Goal: Task Accomplishment & Management: Use online tool/utility

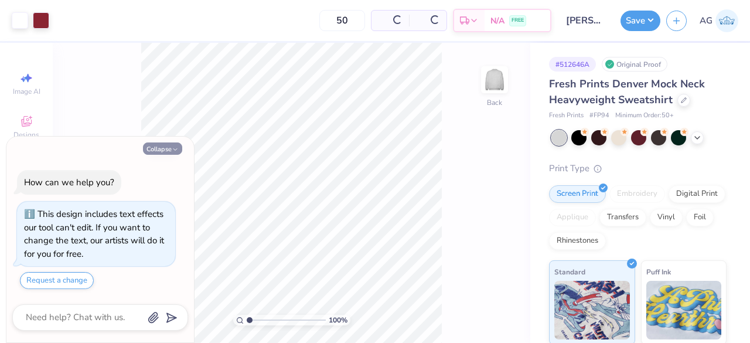
click at [177, 145] on button "Collapse" at bounding box center [162, 148] width 39 height 12
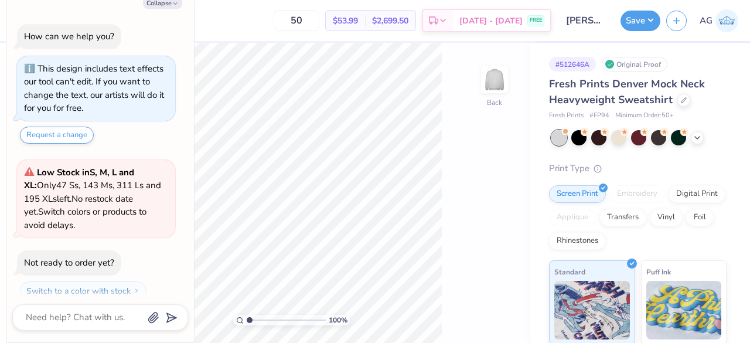
scroll to position [32, 0]
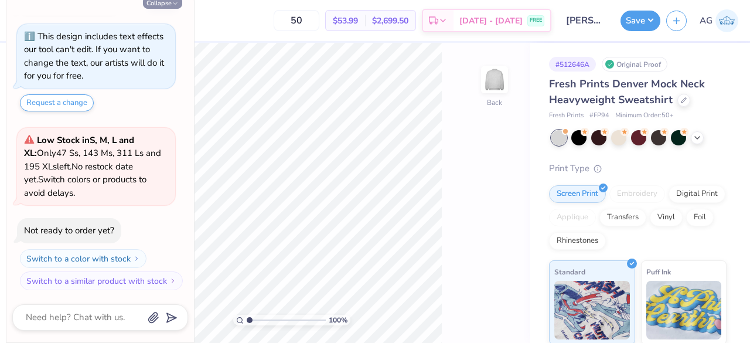
click at [169, 5] on button "Collapse" at bounding box center [162, 2] width 39 height 12
type textarea "x"
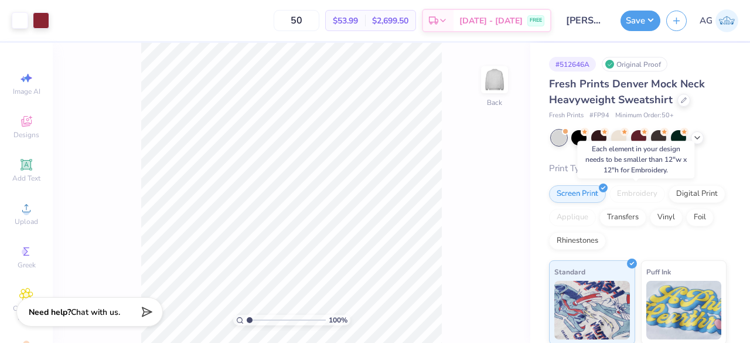
click at [633, 199] on div "Embroidery" at bounding box center [637, 194] width 56 height 18
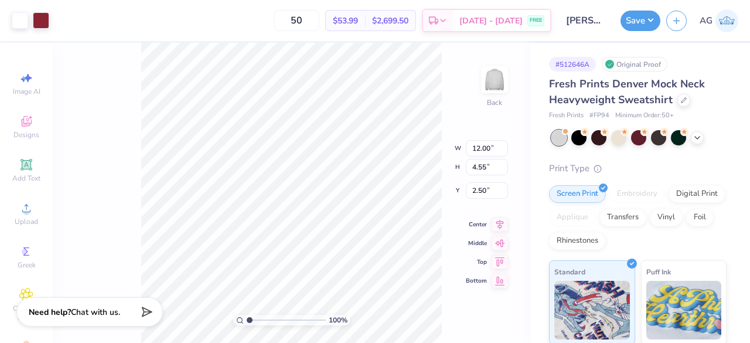
type input "9.95"
type input "3.77"
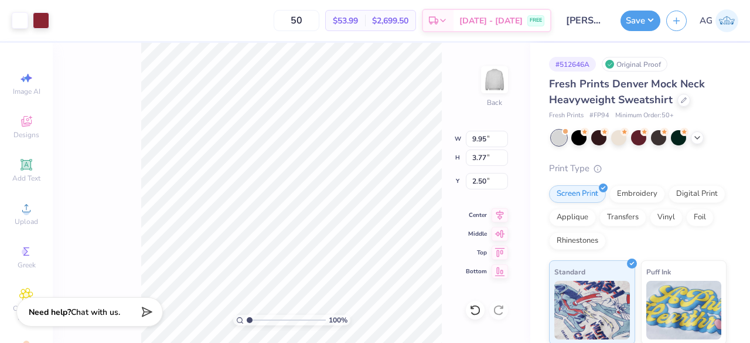
type input "3.00"
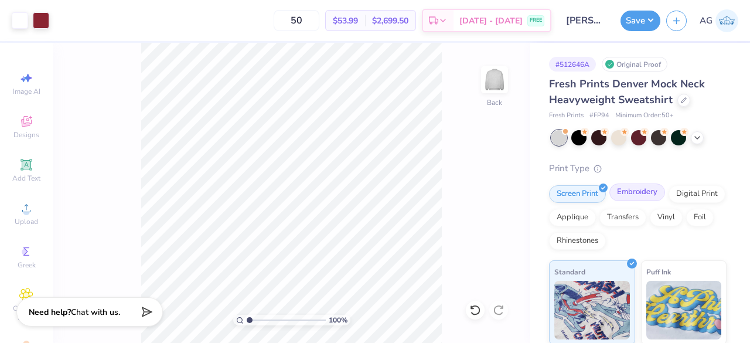
click at [627, 190] on div "Embroidery" at bounding box center [637, 192] width 56 height 18
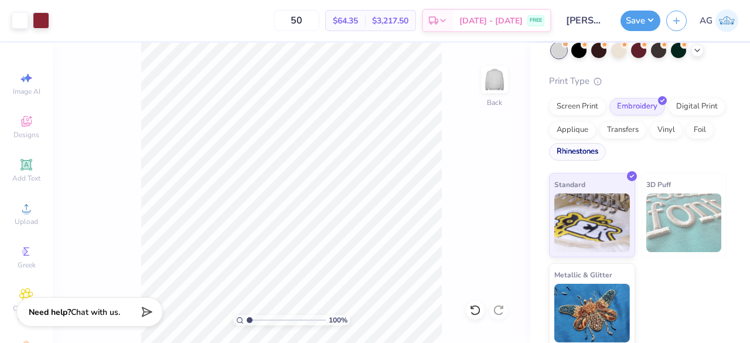
scroll to position [91, 0]
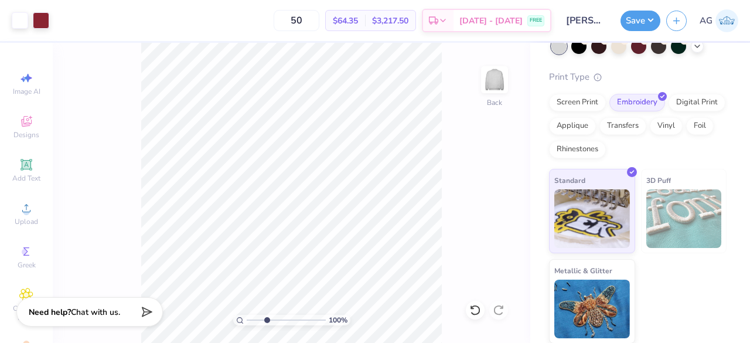
click at [267, 320] on input "range" at bounding box center [286, 320] width 79 height 11
click at [255, 320] on input "range" at bounding box center [286, 320] width 79 height 11
type input "1.78"
click at [596, 124] on div "Applique" at bounding box center [572, 124] width 47 height 18
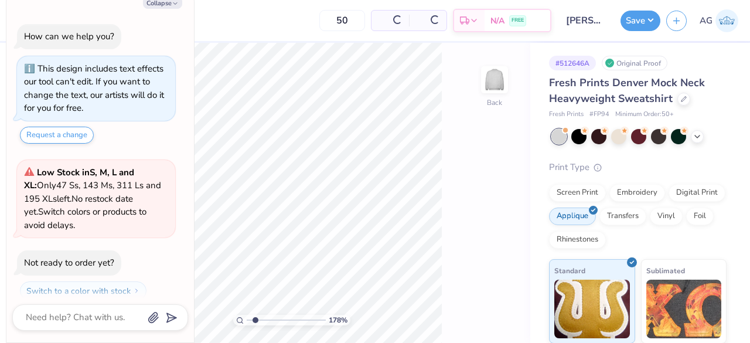
scroll to position [104, 0]
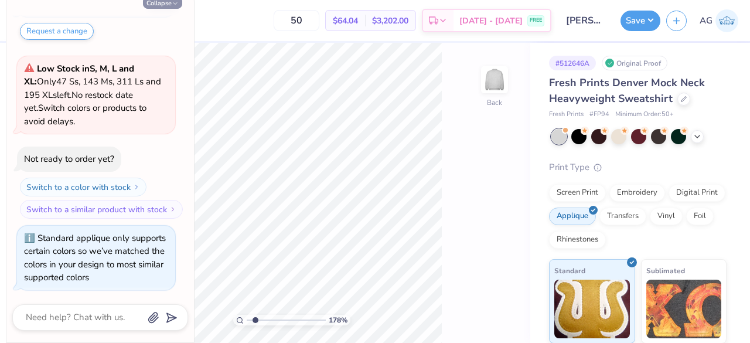
click at [173, 4] on icon "button" at bounding box center [175, 3] width 7 height 7
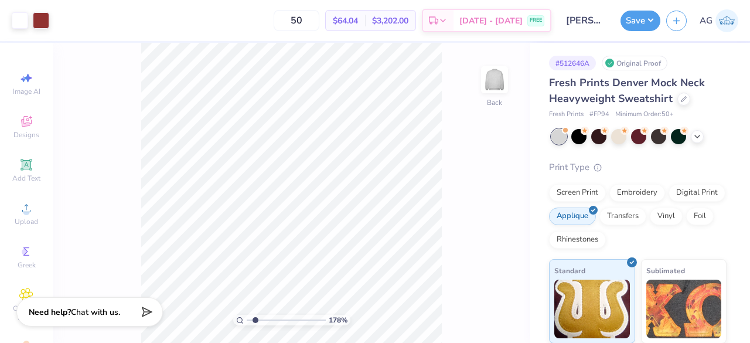
type textarea "x"
click at [413, 145] on div "208 % Back W 9.95 9.95 " H 3.77 3.77 " Y 3.00 3.00 " Center Middle Top Bottom" at bounding box center [292, 193] width 478 height 300
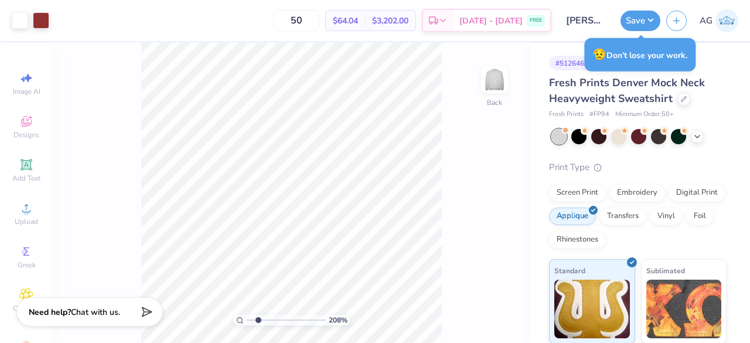
type input "2.0837875291914"
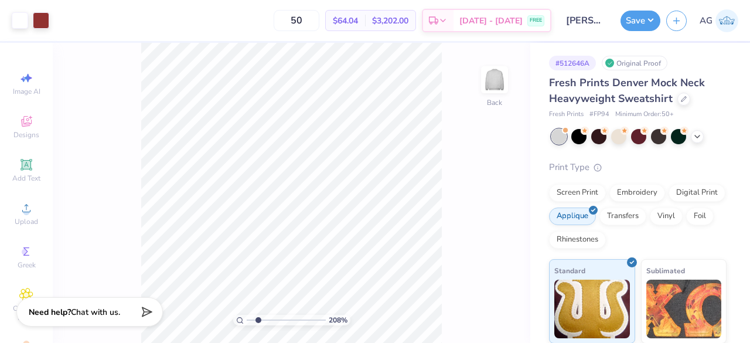
click at [503, 131] on div "208 % Back" at bounding box center [292, 193] width 478 height 300
click at [649, 191] on div "Embroidery" at bounding box center [637, 191] width 56 height 18
type textarea "x"
type input "2.0837875291914"
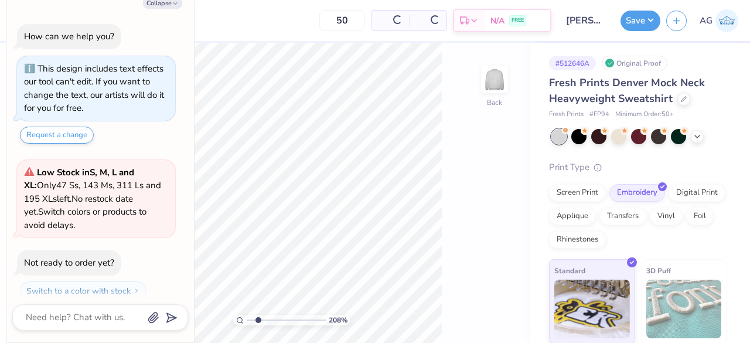
type textarea "x"
type input "2.0837875291914"
type textarea "x"
type input "2.0837875291914"
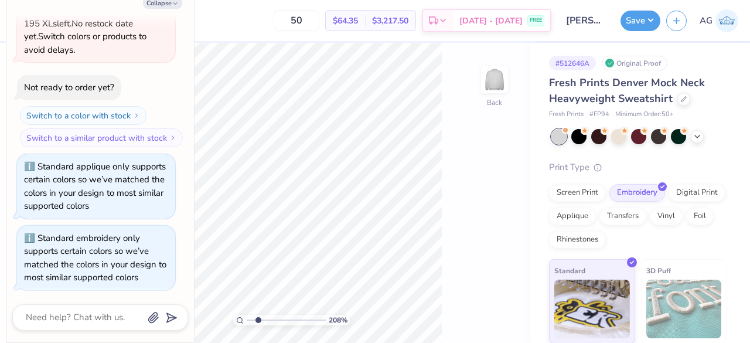
scroll to position [175, 0]
click at [507, 169] on div "208 % Back" at bounding box center [292, 193] width 478 height 300
click at [171, 8] on button "Collapse" at bounding box center [162, 2] width 39 height 12
type textarea "x"
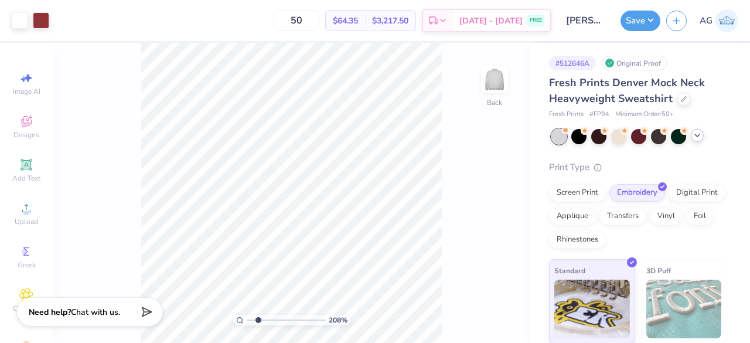
click at [693, 138] on icon at bounding box center [697, 135] width 9 height 9
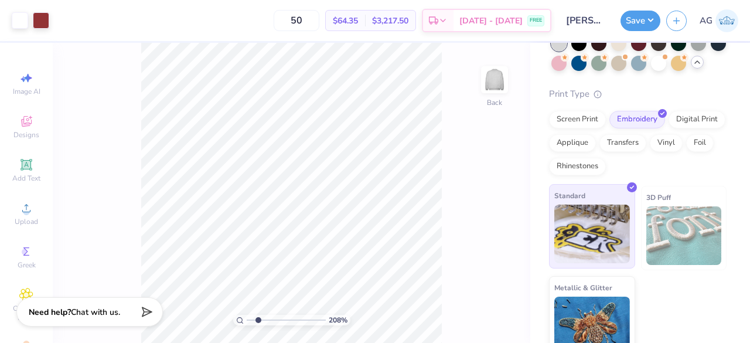
scroll to position [118, 0]
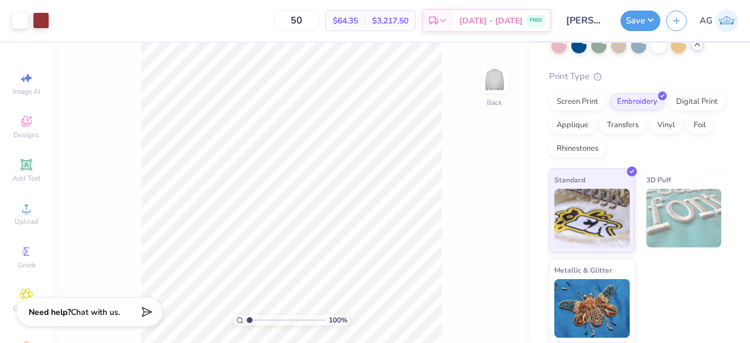
drag, startPoint x: 256, startPoint y: 318, endPoint x: 240, endPoint y: 318, distance: 15.8
type input "1"
click at [247, 318] on input "range" at bounding box center [286, 320] width 79 height 11
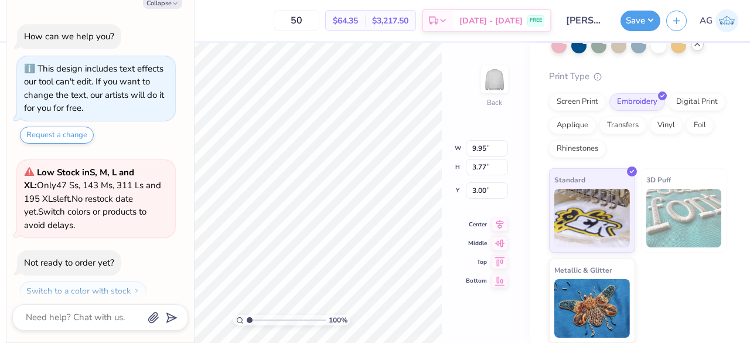
scroll to position [272, 0]
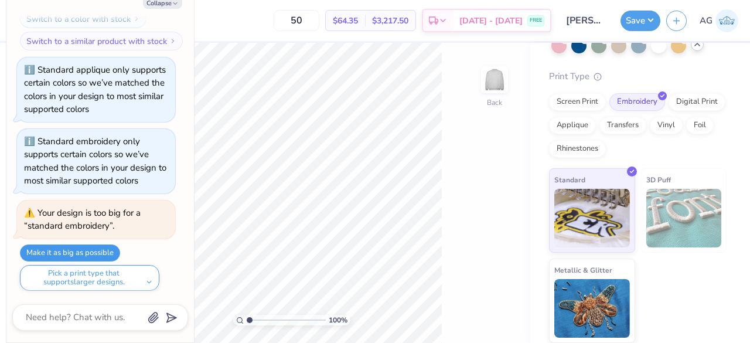
click at [89, 251] on button "Make it as big as possible" at bounding box center [70, 252] width 100 height 17
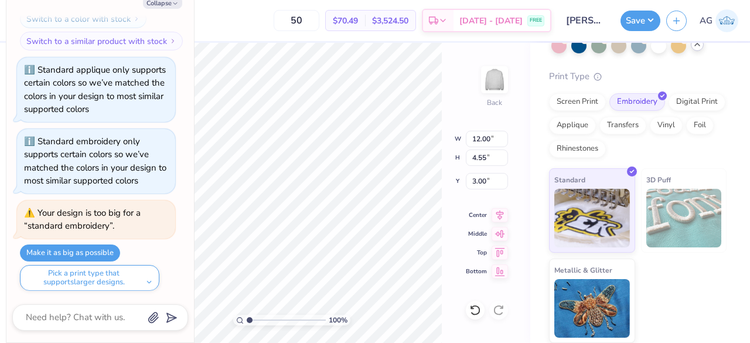
type textarea "x"
type input "2.46"
type textarea "x"
type input "10.40"
type input "3.94"
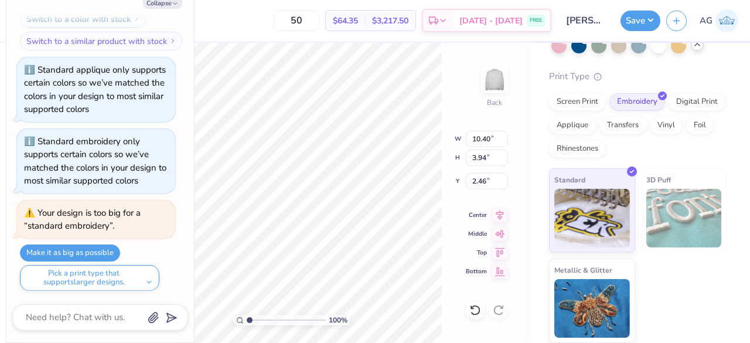
type textarea "x"
type input "2.30"
click at [171, 6] on button "Collapse" at bounding box center [162, 2] width 39 height 12
type textarea "x"
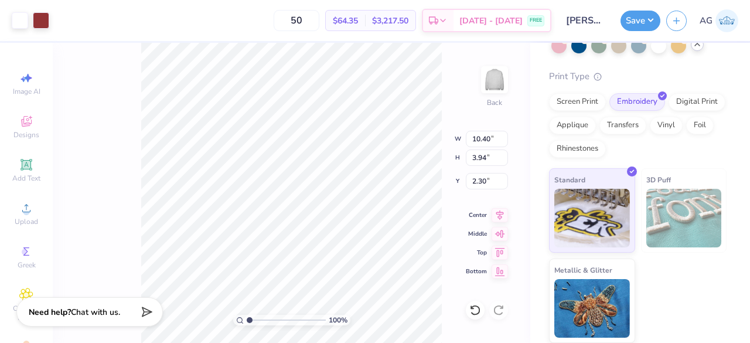
type input "9.52"
type input "3.61"
type input "3.00"
type input "10.22"
type input "3.87"
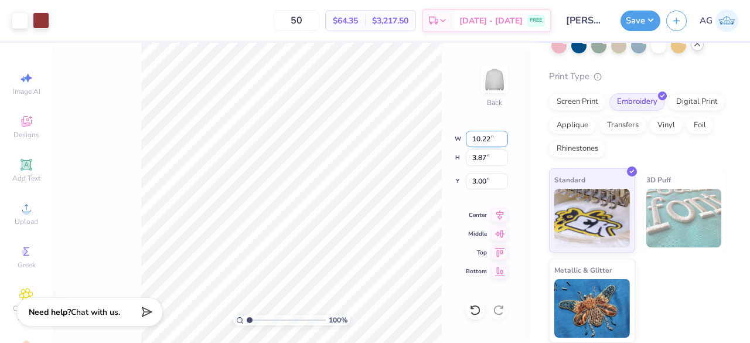
click at [489, 140] on input "10.22" at bounding box center [487, 139] width 42 height 16
type input "10.00"
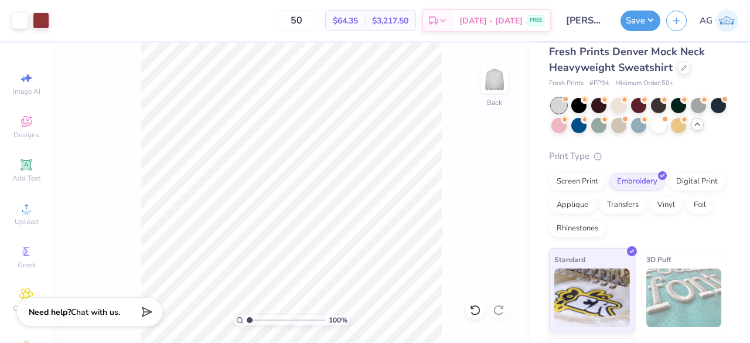
scroll to position [0, 0]
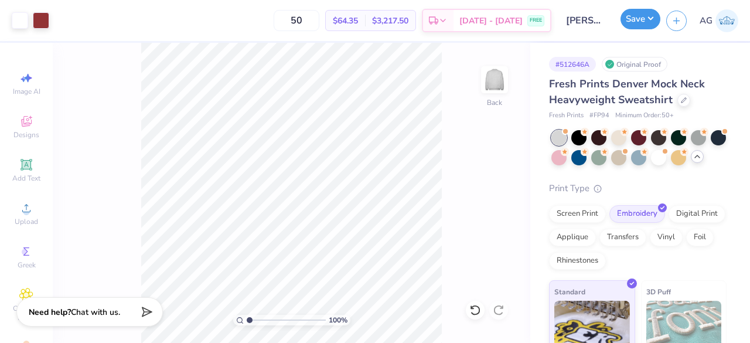
click at [643, 25] on button "Save" at bounding box center [641, 19] width 40 height 21
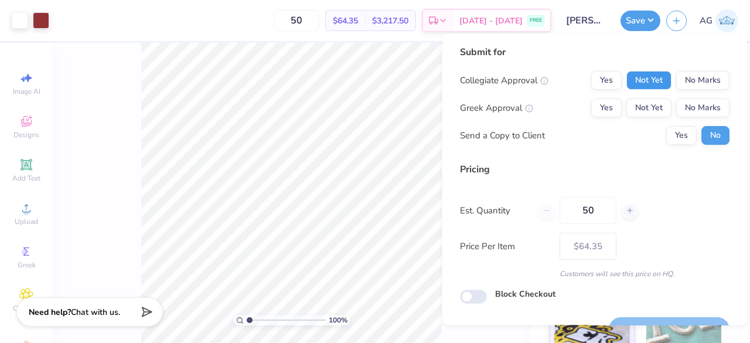
click at [652, 74] on button "Not Yet" at bounding box center [648, 80] width 45 height 19
click at [681, 103] on button "No Marks" at bounding box center [702, 107] width 53 height 19
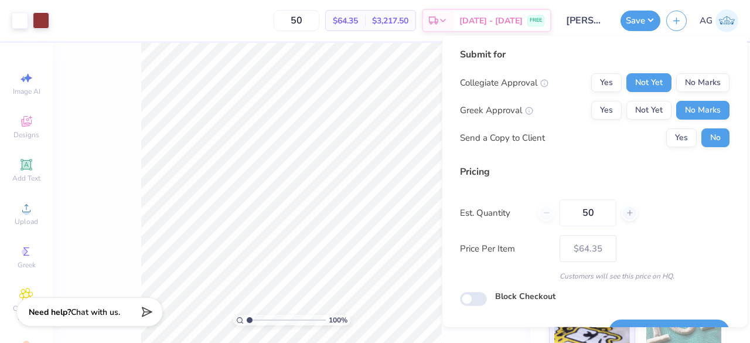
scroll to position [27, 0]
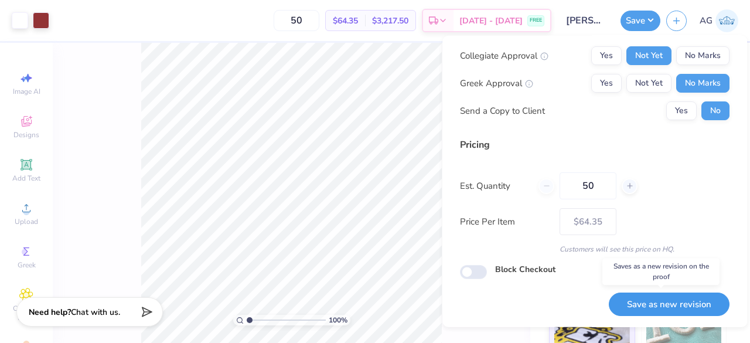
click at [657, 303] on button "Save as new revision" at bounding box center [669, 304] width 121 height 24
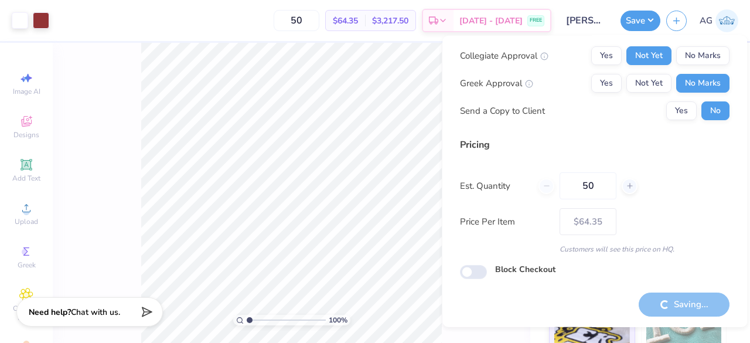
type input "– –"
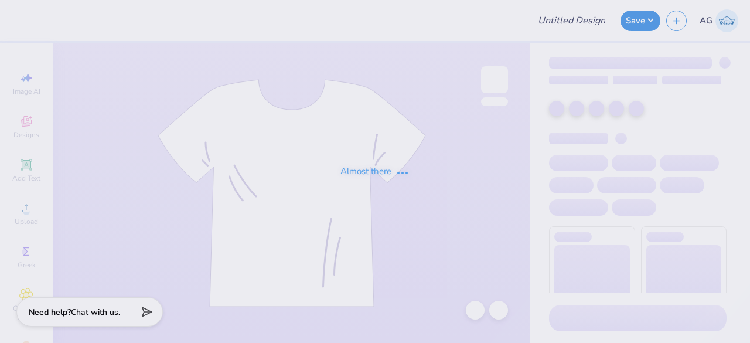
type input "[PERSON_NAME] : The spot"
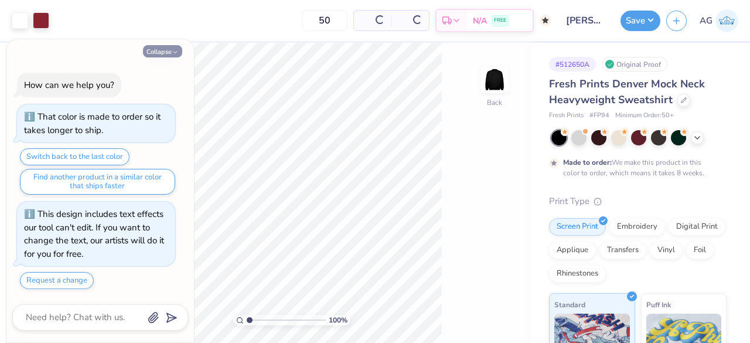
click at [168, 53] on button "Collapse" at bounding box center [162, 51] width 39 height 12
type textarea "x"
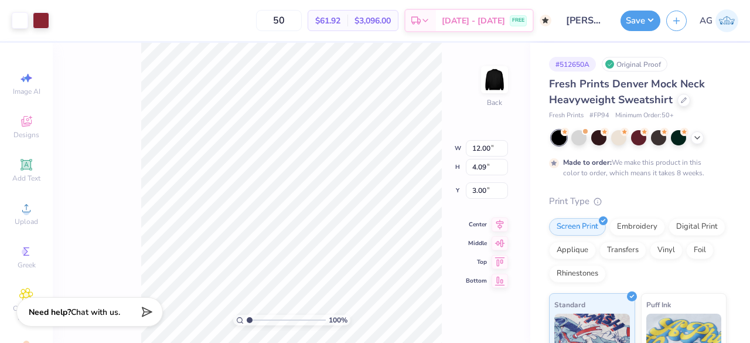
type input "9.96"
type input "3.39"
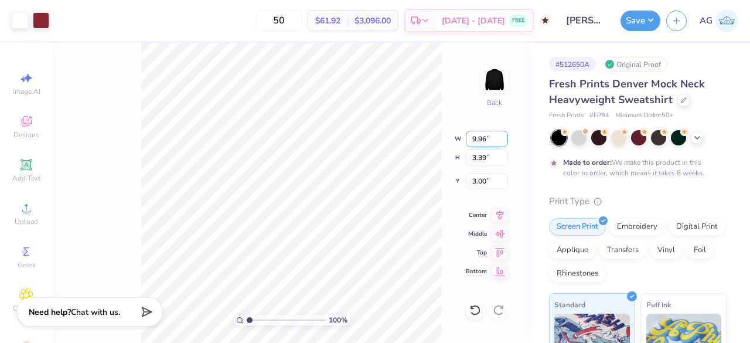
click at [480, 140] on input "9.96" at bounding box center [487, 139] width 42 height 16
click at [485, 140] on input "9.96" at bounding box center [487, 139] width 42 height 16
type input "9"
type input "10.22"
type input "3.48"
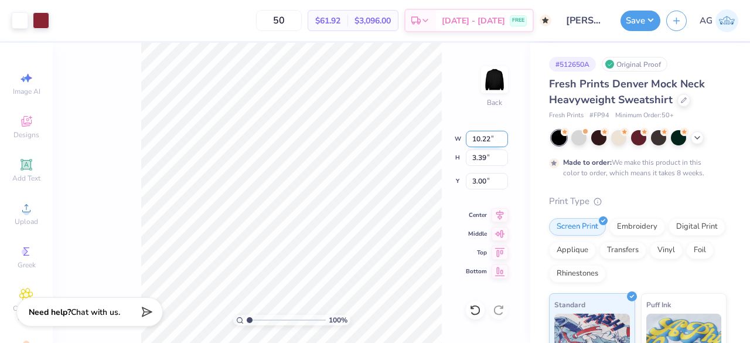
type input "2.95"
click at [639, 234] on div "Screen Print Embroidery Digital Print Applique Transfers Vinyl Foil Rhinestones" at bounding box center [638, 250] width 178 height 64
click at [642, 221] on div "Embroidery" at bounding box center [637, 225] width 56 height 18
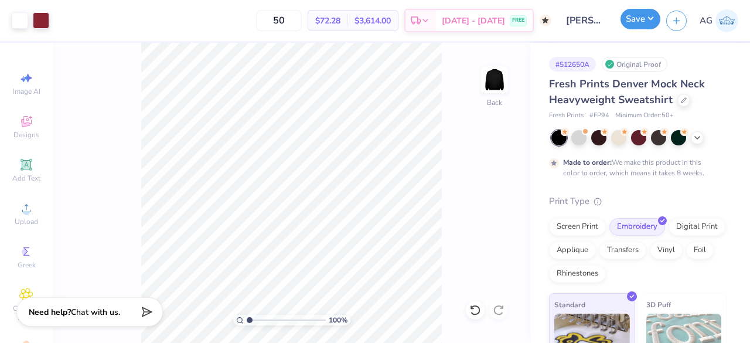
click at [652, 20] on button "Save" at bounding box center [641, 19] width 40 height 21
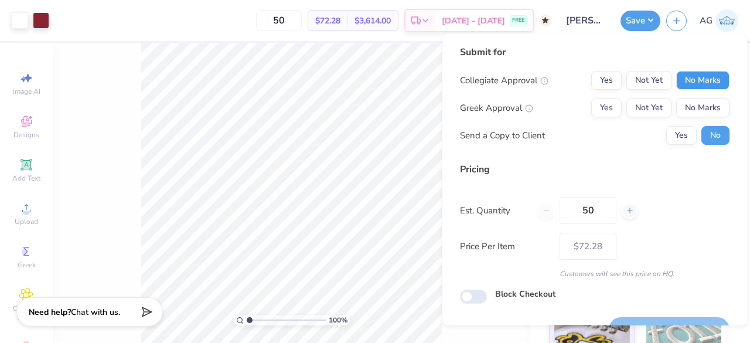
click at [681, 85] on button "No Marks" at bounding box center [702, 80] width 53 height 19
click at [686, 106] on button "No Marks" at bounding box center [702, 107] width 53 height 19
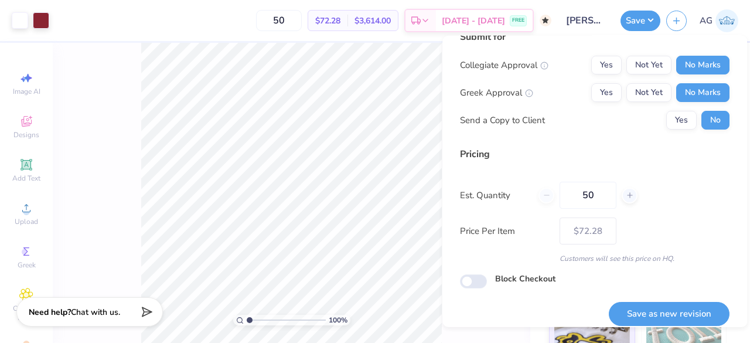
scroll to position [27, 0]
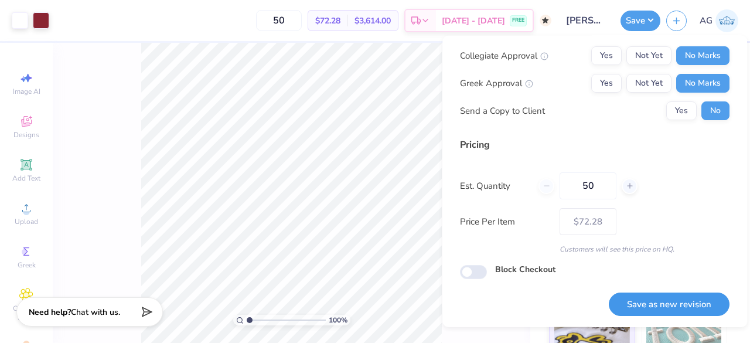
click at [679, 303] on button "Save as new revision" at bounding box center [669, 304] width 121 height 24
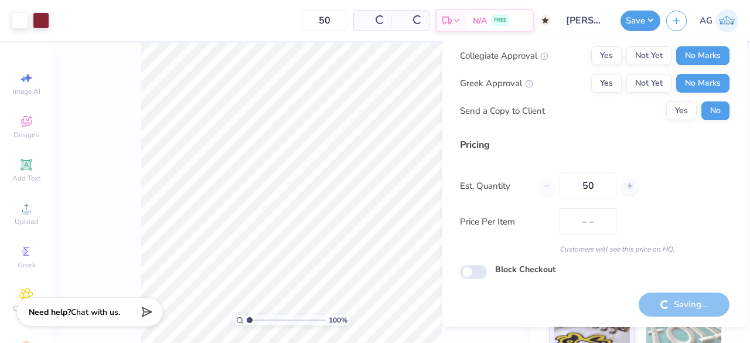
type input "$72.28"
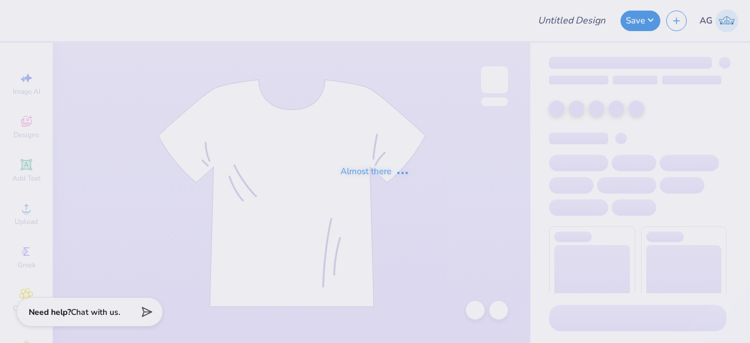
type input "[PERSON_NAME] : The spot"
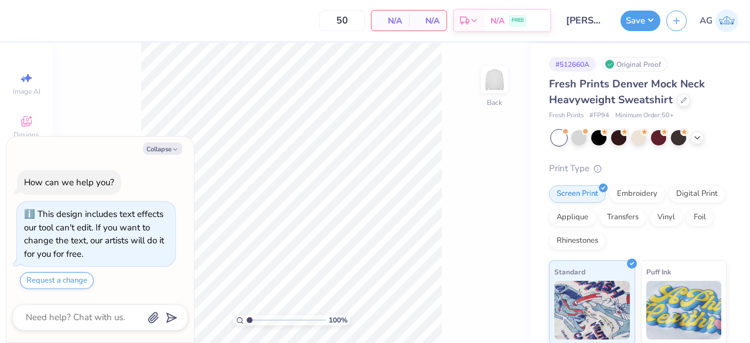
scroll to position [32, 0]
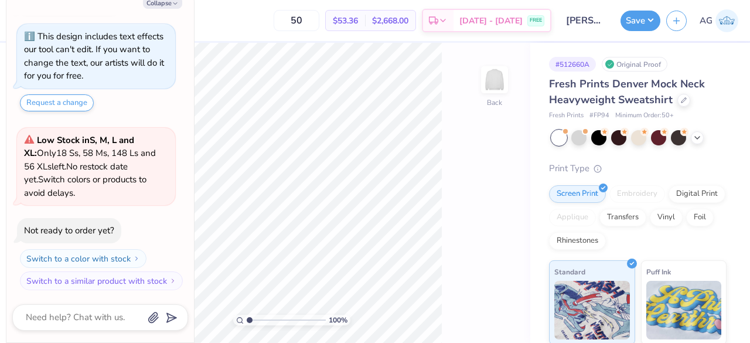
type textarea "x"
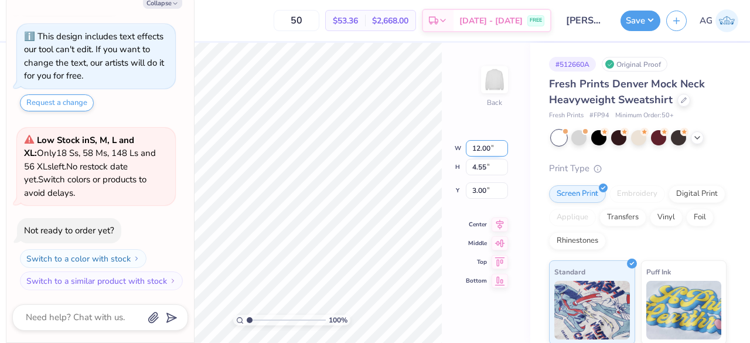
click at [478, 146] on input "12.00" at bounding box center [487, 148] width 42 height 16
type input "10.22"
type textarea "x"
type input "3.87"
type input "3.34"
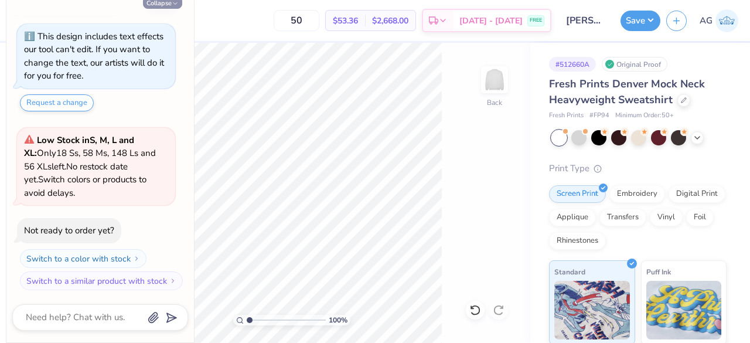
click at [169, 3] on button "Collapse" at bounding box center [162, 2] width 39 height 12
type textarea "x"
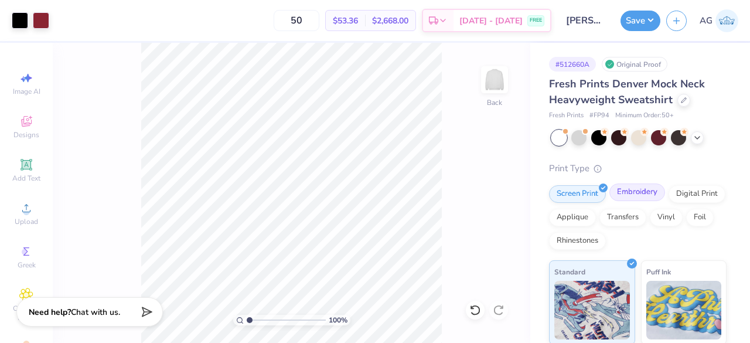
click at [623, 191] on div "Embroidery" at bounding box center [637, 192] width 56 height 18
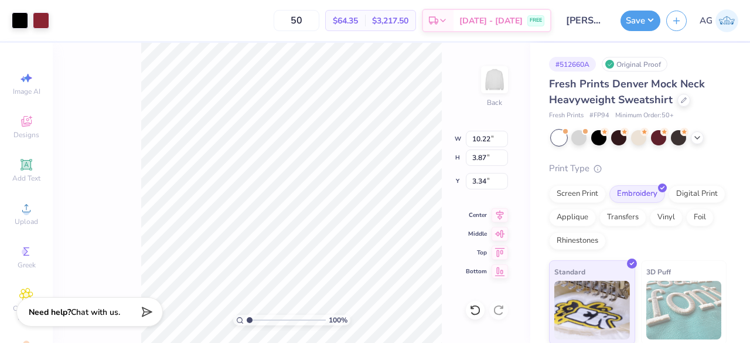
type input "3.00"
click at [694, 167] on div "Print Type" at bounding box center [638, 168] width 178 height 13
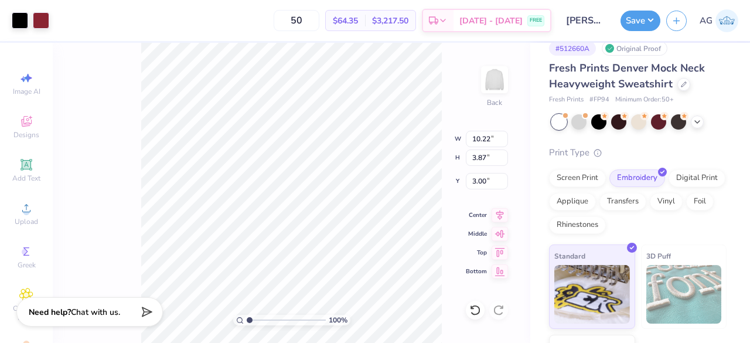
scroll to position [0, 0]
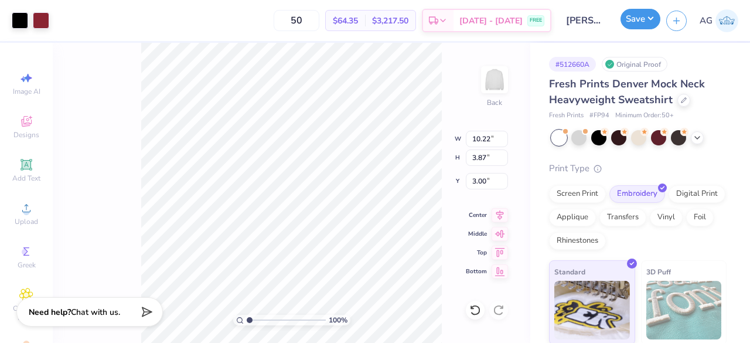
click at [639, 23] on button "Save" at bounding box center [641, 19] width 40 height 21
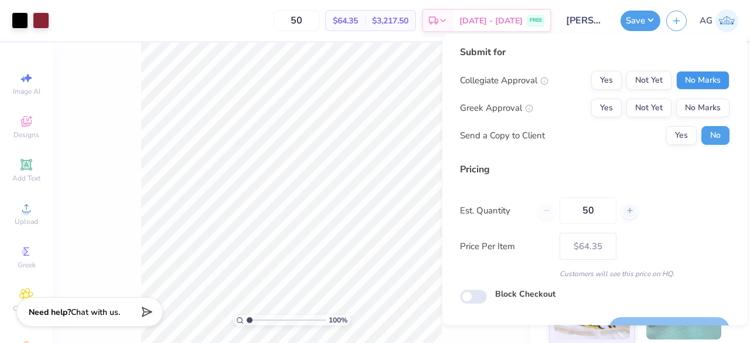
click at [679, 83] on button "No Marks" at bounding box center [702, 80] width 53 height 19
click at [682, 109] on button "No Marks" at bounding box center [702, 107] width 53 height 19
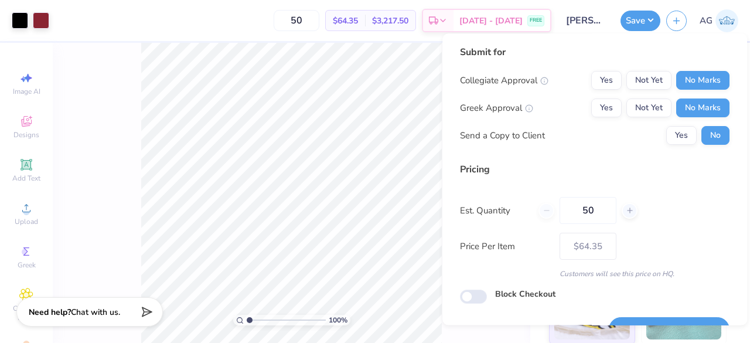
scroll to position [27, 0]
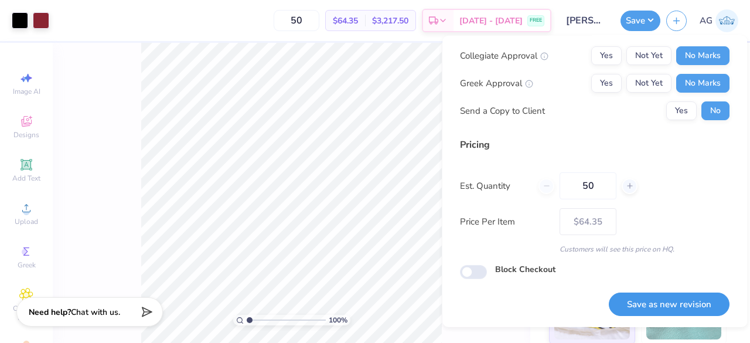
click at [664, 297] on button "Save as new revision" at bounding box center [669, 304] width 121 height 24
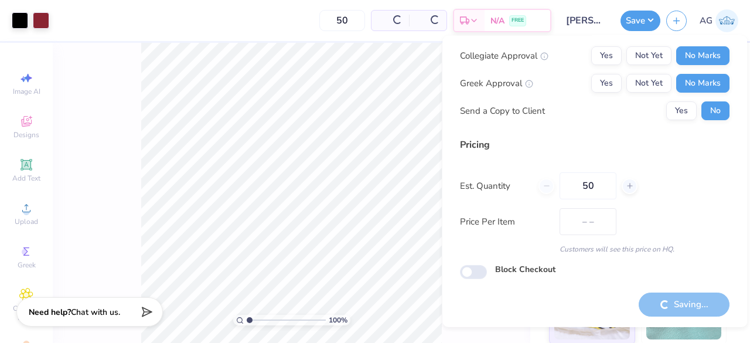
type input "$64.35"
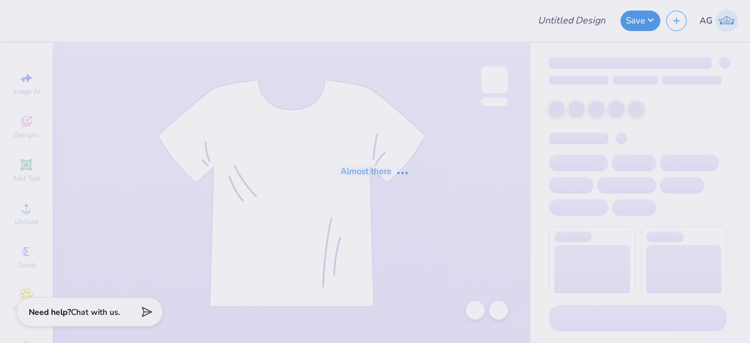
type input "testing"
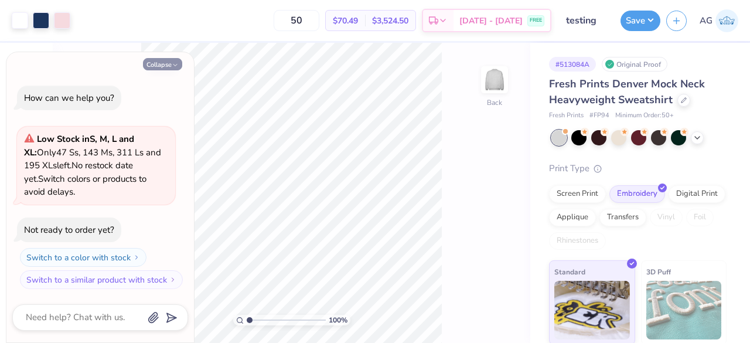
click at [175, 67] on icon "button" at bounding box center [175, 65] width 7 height 7
type textarea "x"
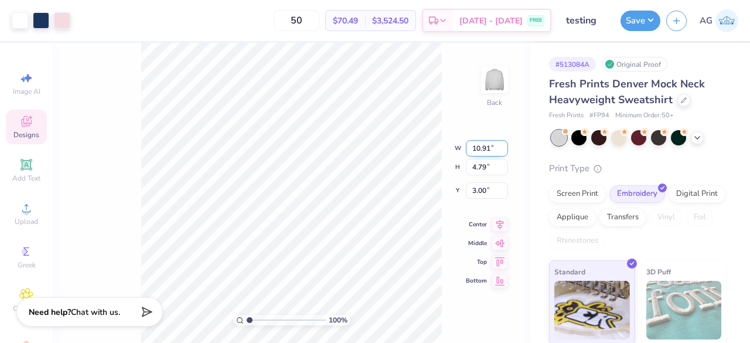
click at [488, 148] on input "10.91" at bounding box center [487, 148] width 42 height 16
type input "10.22"
type input "4.49"
type input "3.15"
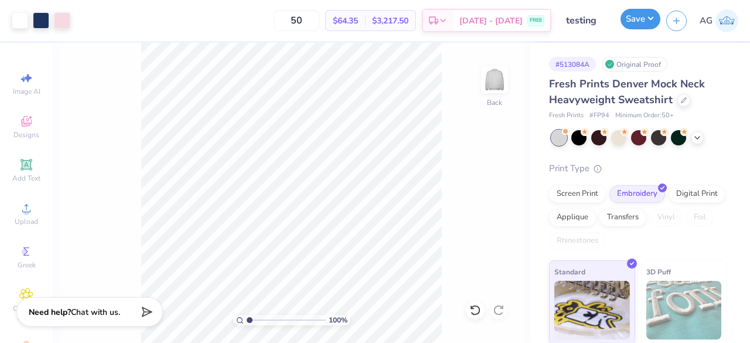
click at [646, 26] on button "Save" at bounding box center [641, 19] width 40 height 21
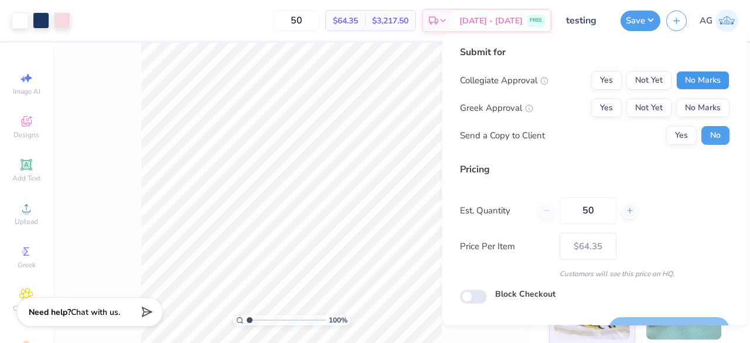
click at [681, 78] on button "No Marks" at bounding box center [702, 80] width 53 height 19
click at [602, 110] on button "Yes" at bounding box center [606, 107] width 30 height 19
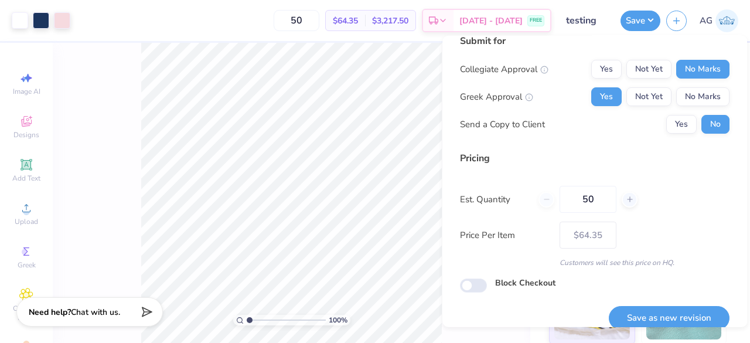
scroll to position [27, 0]
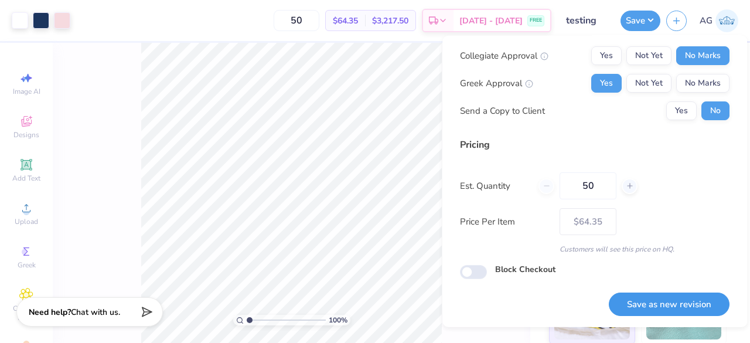
click at [666, 306] on button "Save as new revision" at bounding box center [669, 304] width 121 height 24
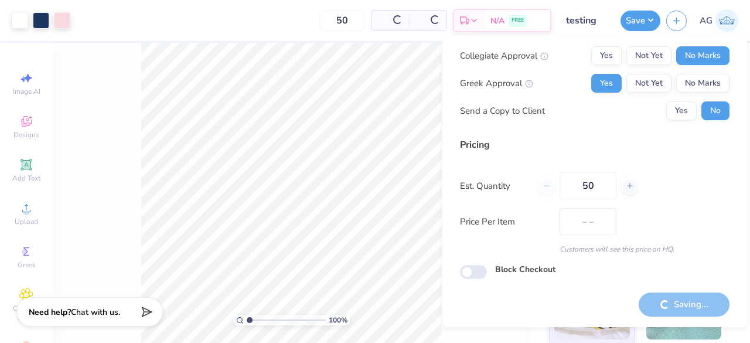
type input "$64.35"
